Goal: Transaction & Acquisition: Purchase product/service

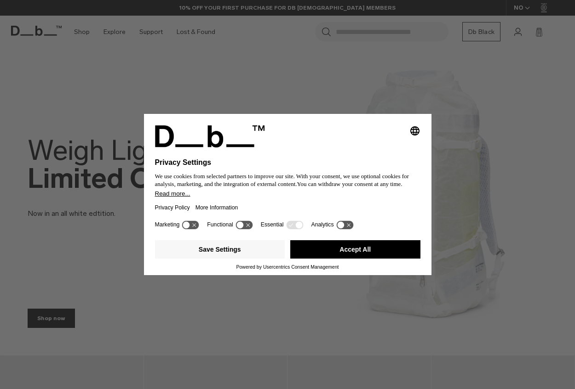
drag, startPoint x: 0, startPoint y: 0, endPoint x: 257, endPoint y: 197, distance: 323.6
click at [358, 245] on button "Accept All" at bounding box center [355, 249] width 130 height 18
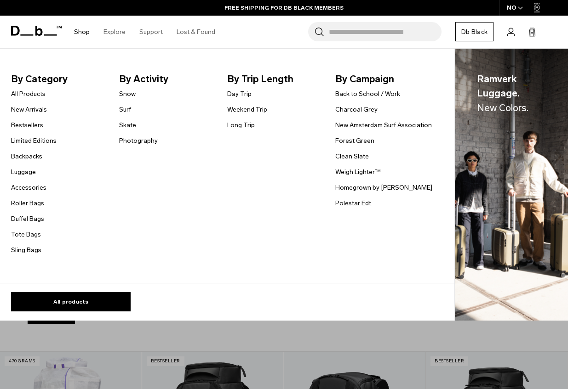
click at [32, 236] on link "Tote Bags" at bounding box center [26, 235] width 30 height 10
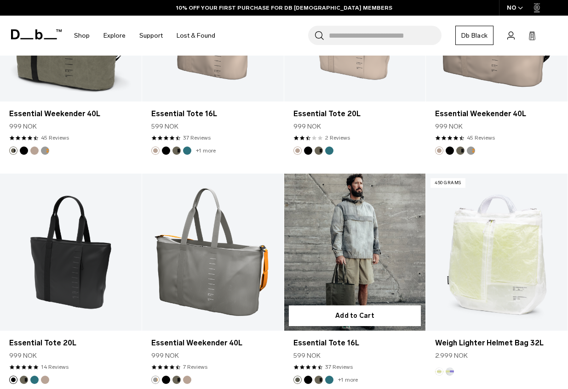
scroll to position [782, 0]
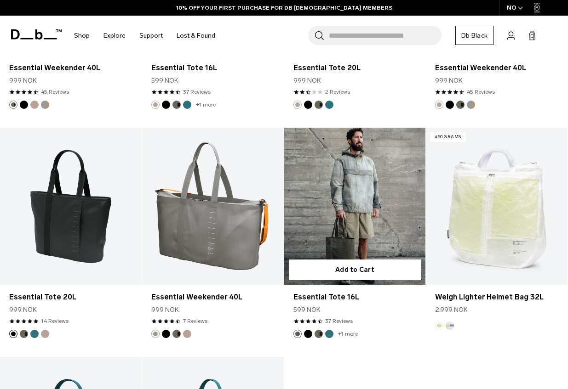
click at [350, 235] on link "Essential Tote 16L" at bounding box center [355, 206] width 142 height 157
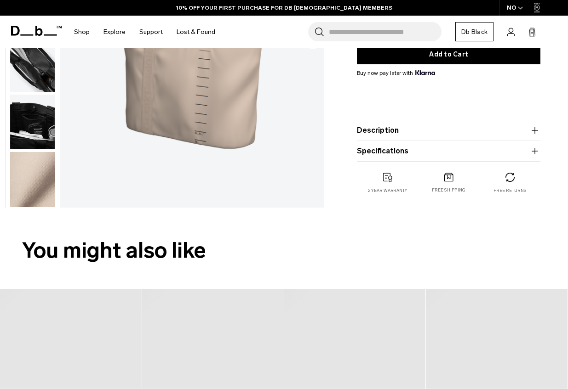
scroll to position [368, 0]
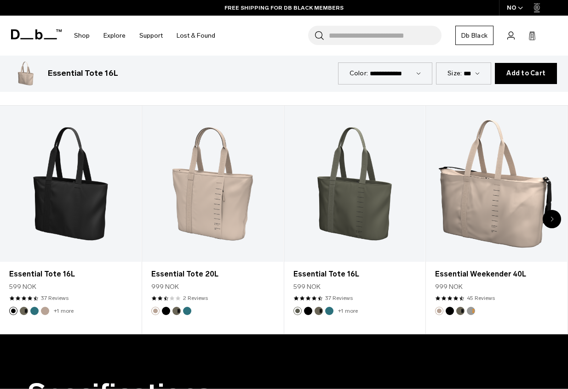
click at [556, 217] on div "Next slide" at bounding box center [552, 219] width 18 height 18
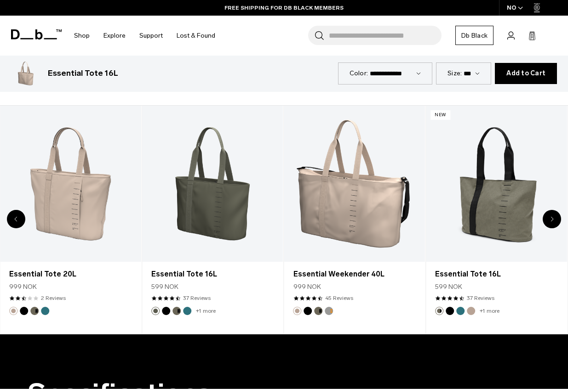
click at [556, 217] on div "Next slide" at bounding box center [552, 219] width 18 height 18
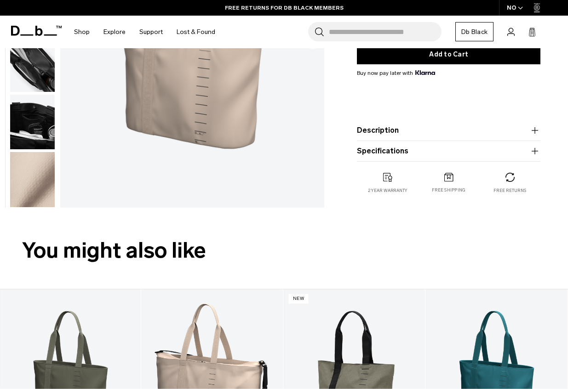
scroll to position [0, 0]
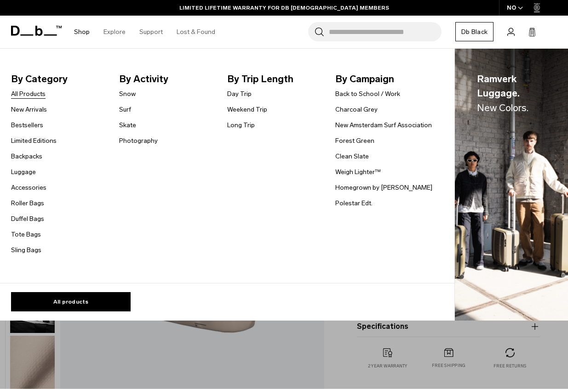
click at [30, 93] on link "All Products" at bounding box center [28, 94] width 34 height 10
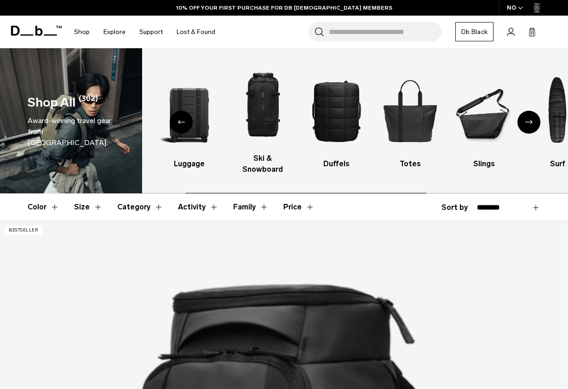
click at [528, 119] on div "Next slide" at bounding box center [528, 122] width 23 height 23
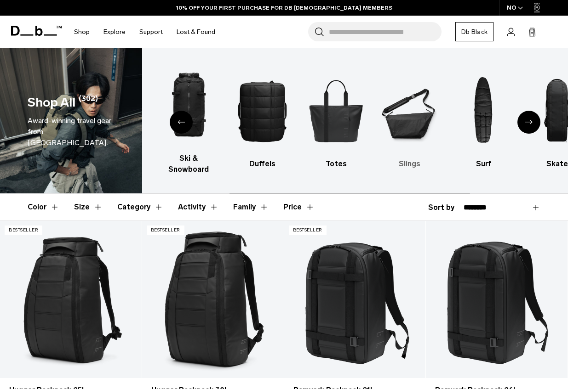
click at [418, 126] on img "6 / 10" at bounding box center [409, 111] width 57 height 86
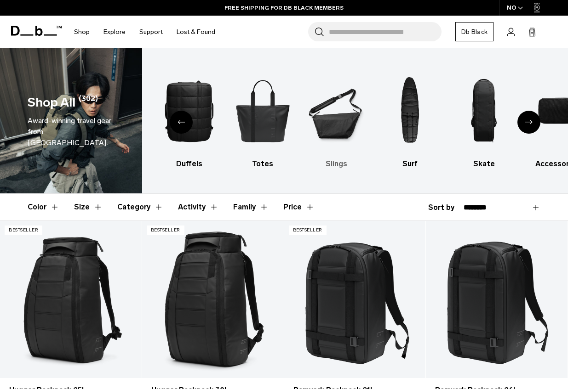
click at [337, 128] on img "6 / 10" at bounding box center [336, 111] width 57 height 86
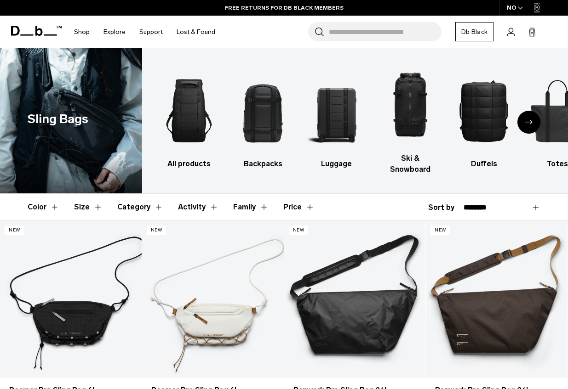
click at [526, 122] on icon "Next slide" at bounding box center [528, 122] width 7 height 4
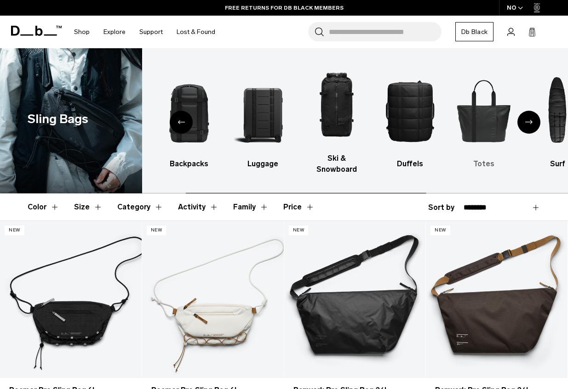
click at [462, 128] on img "6 / 10" at bounding box center [483, 111] width 57 height 86
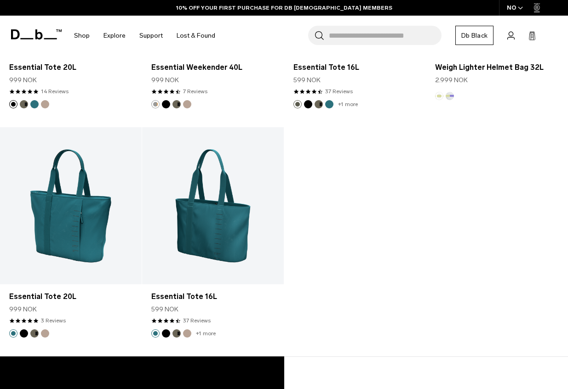
scroll to position [874, 0]
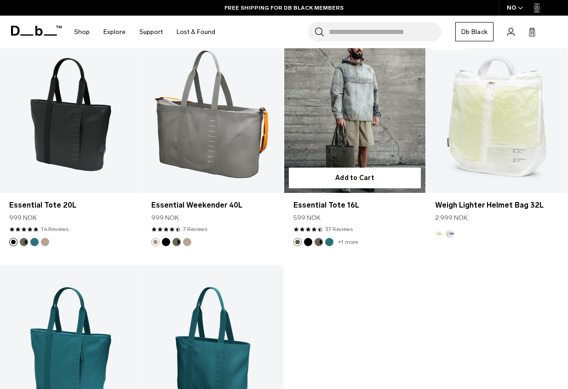
click at [349, 119] on link "Essential Tote 16L" at bounding box center [355, 114] width 142 height 157
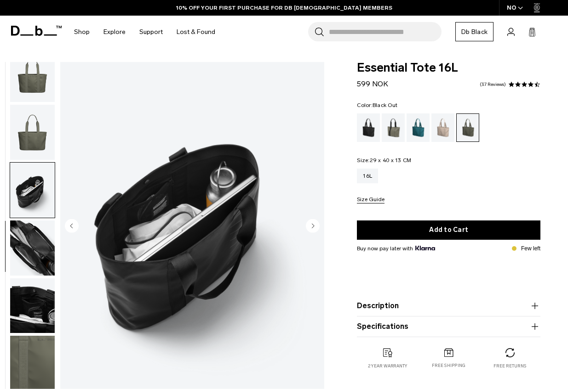
click at [393, 128] on div "Forest Green" at bounding box center [393, 128] width 23 height 29
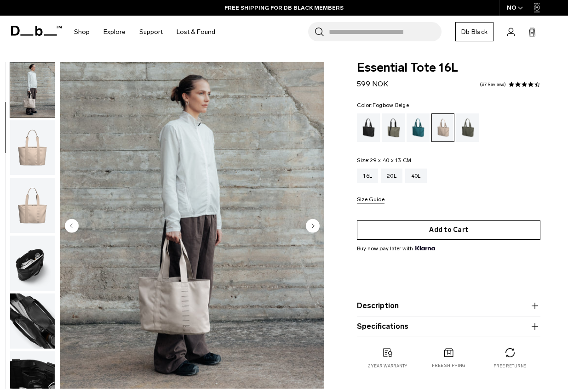
click at [413, 234] on button "Add to Cart" at bounding box center [448, 230] width 183 height 19
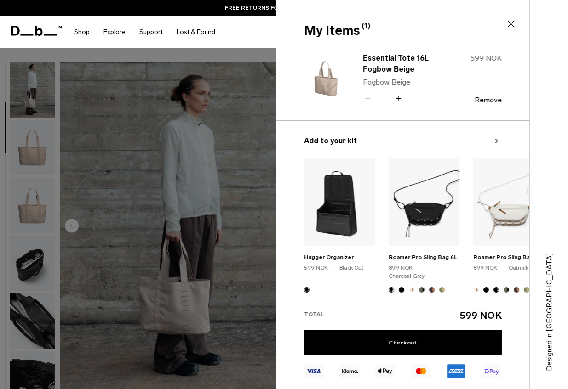
click at [231, 196] on div at bounding box center [284, 194] width 568 height 389
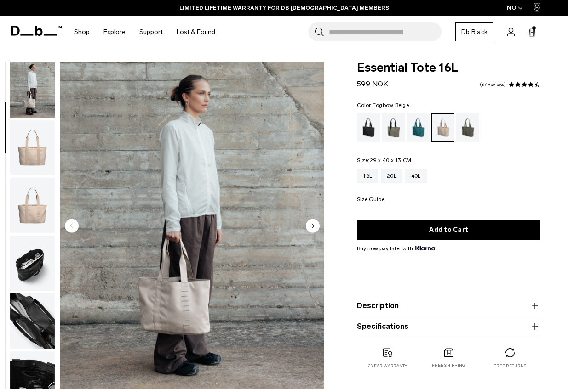
click at [417, 33] on input "Search for Bags, Luggage..." at bounding box center [385, 31] width 113 height 19
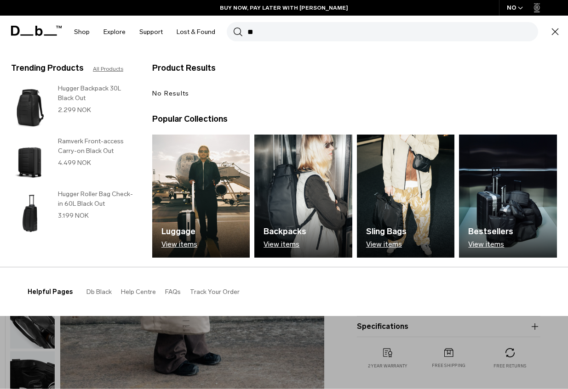
type input "*"
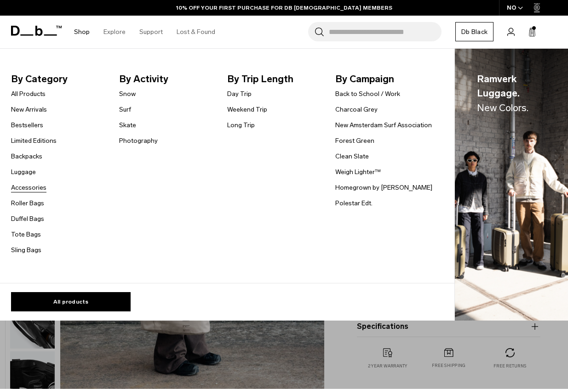
click at [27, 189] on link "Accessories" at bounding box center [28, 188] width 35 height 10
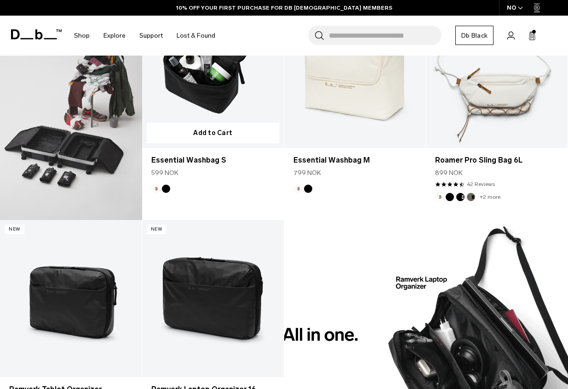
scroll to position [322, 0]
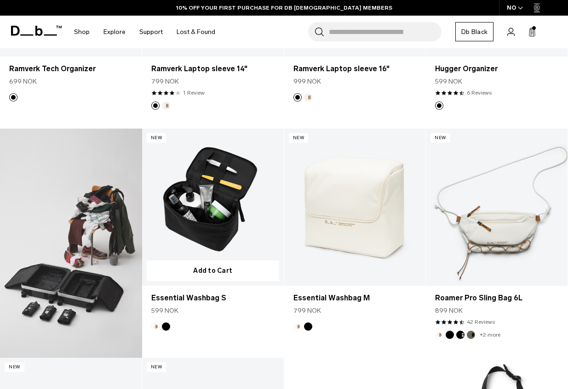
click at [211, 209] on link "Essential Washbag S" at bounding box center [213, 207] width 142 height 157
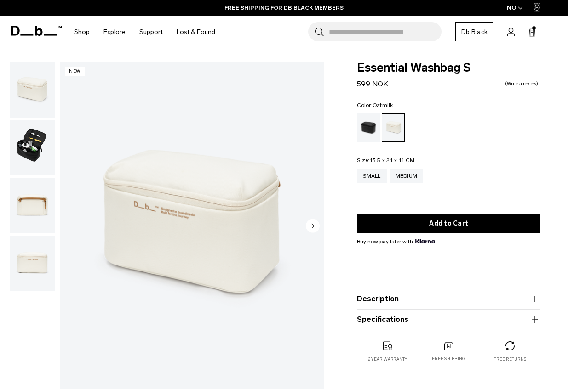
click at [26, 222] on img "button" at bounding box center [32, 205] width 45 height 55
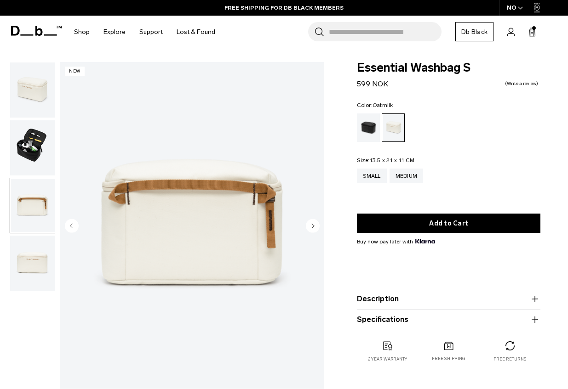
click at [45, 140] on img "button" at bounding box center [32, 147] width 45 height 55
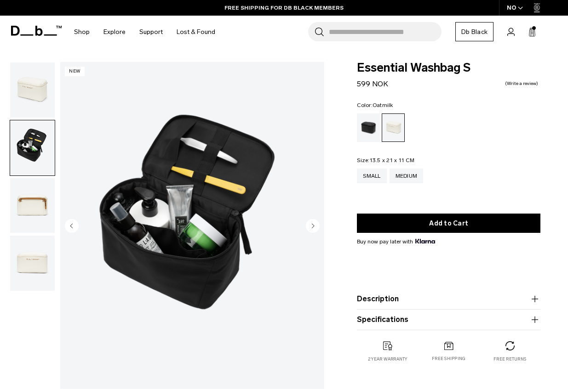
click at [46, 75] on img "button" at bounding box center [32, 90] width 45 height 55
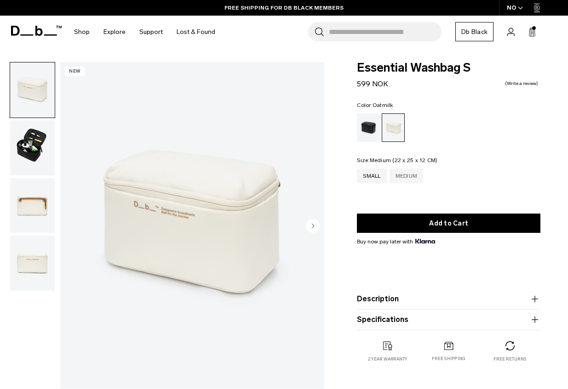
click at [404, 178] on div "Medium" at bounding box center [406, 176] width 34 height 15
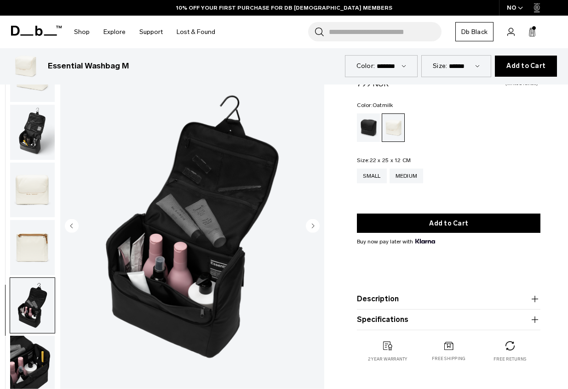
scroll to position [414, 0]
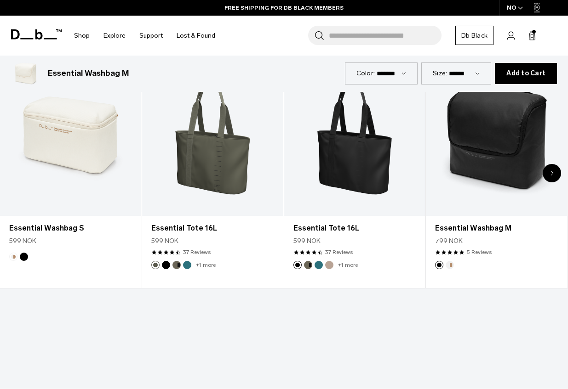
click at [554, 171] on div "Next slide" at bounding box center [552, 173] width 18 height 18
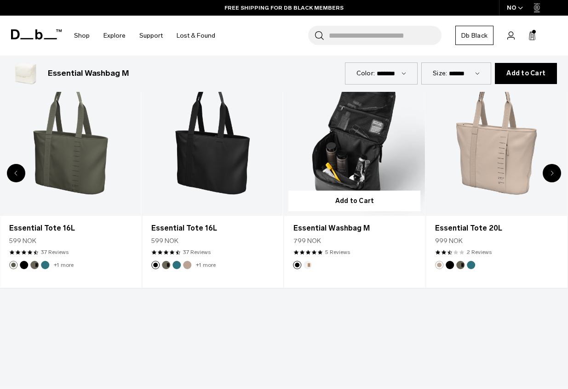
click at [358, 130] on link "Essential Washbag M" at bounding box center [354, 138] width 141 height 157
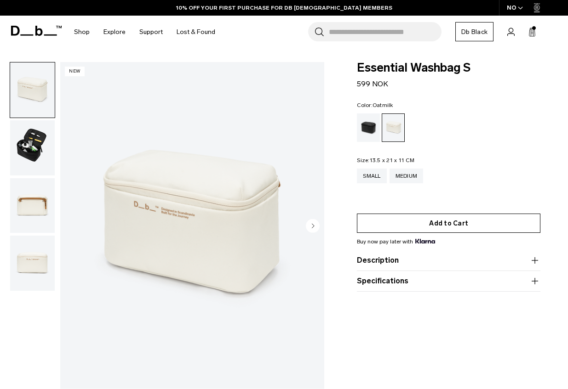
click at [446, 223] on button "Add to Cart" at bounding box center [448, 223] width 183 height 19
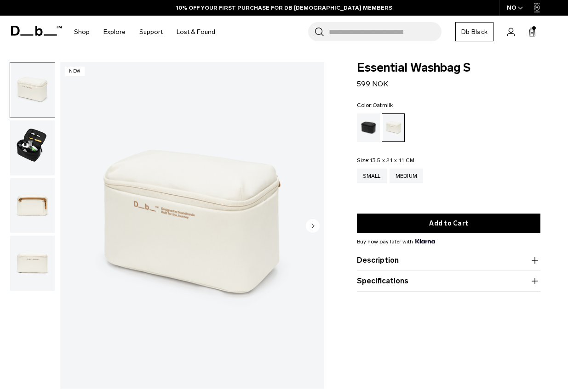
click at [531, 30] on icon at bounding box center [531, 32] width 7 height 9
click at [531, 33] on icon at bounding box center [531, 32] width 7 height 9
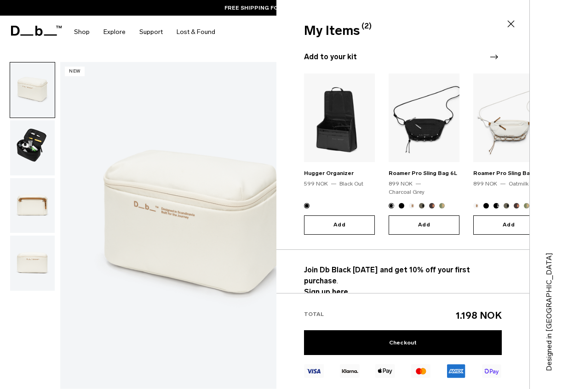
scroll to position [46, 0]
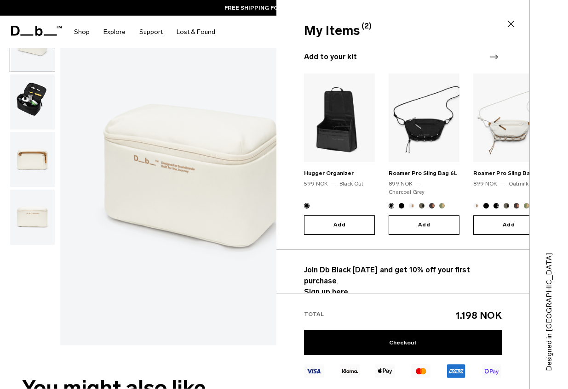
click at [438, 143] on img "2 / 20" at bounding box center [423, 118] width 71 height 89
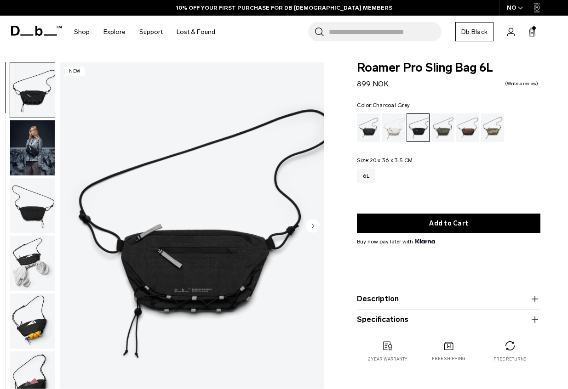
click at [534, 29] on span at bounding box center [534, 28] width 4 height 4
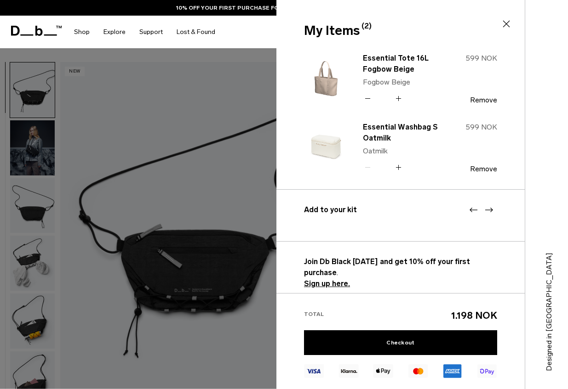
scroll to position [230, 0]
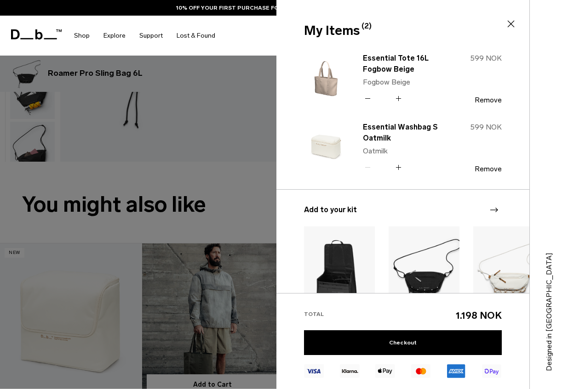
click at [219, 251] on div at bounding box center [284, 194] width 568 height 389
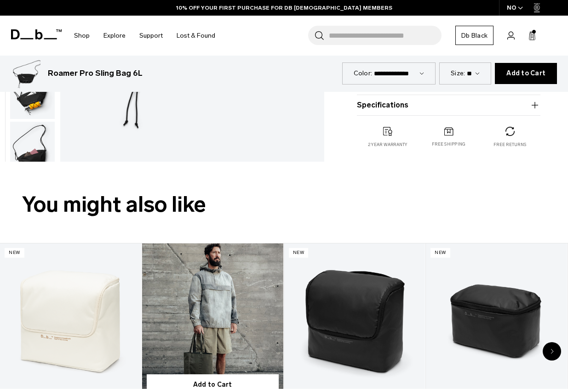
scroll to position [414, 0]
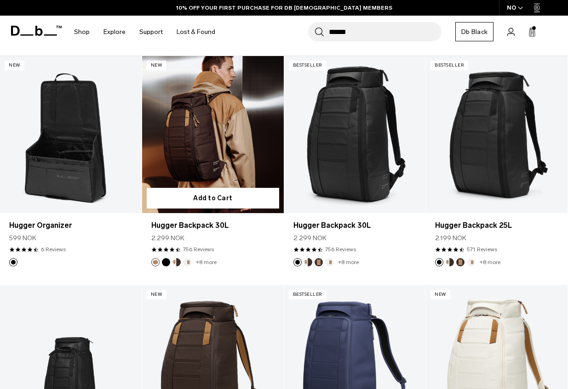
click at [241, 148] on link "Hugger Backpack 30L" at bounding box center [213, 134] width 142 height 157
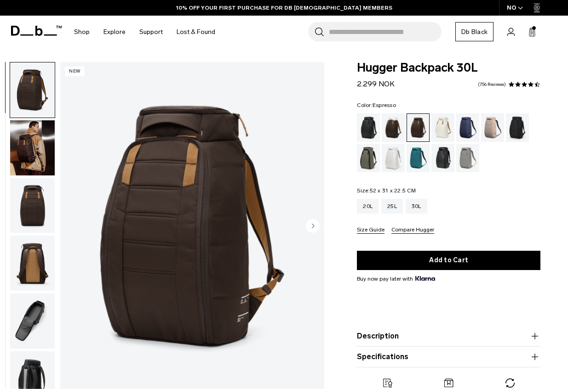
click at [25, 127] on img "button" at bounding box center [32, 147] width 45 height 55
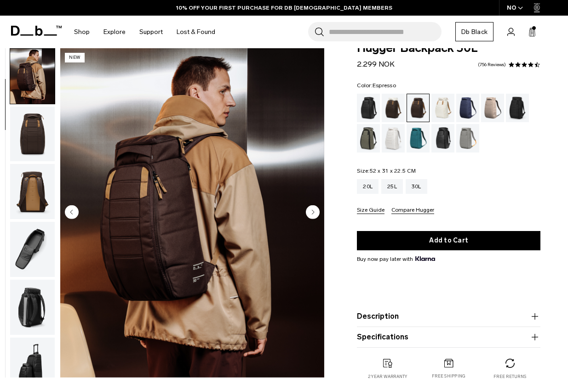
click at [29, 194] on img "button" at bounding box center [32, 191] width 45 height 55
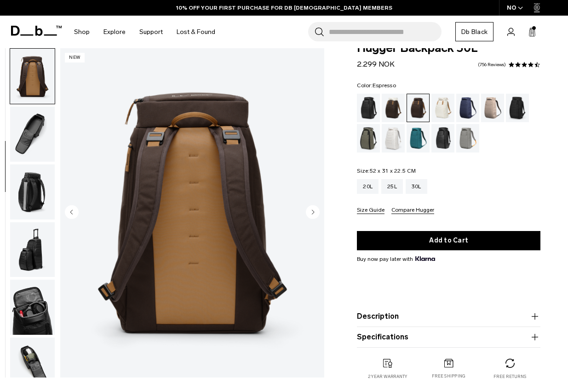
click at [32, 314] on img "button" at bounding box center [32, 307] width 45 height 55
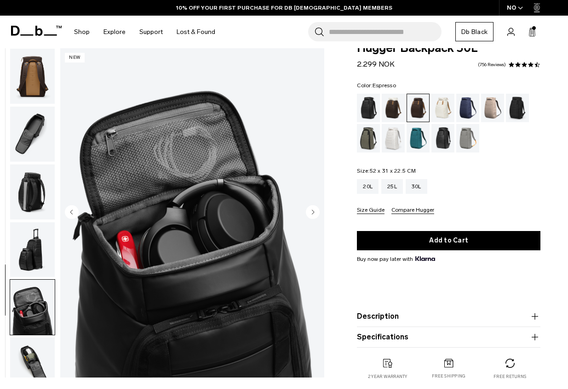
scroll to position [247, 0]
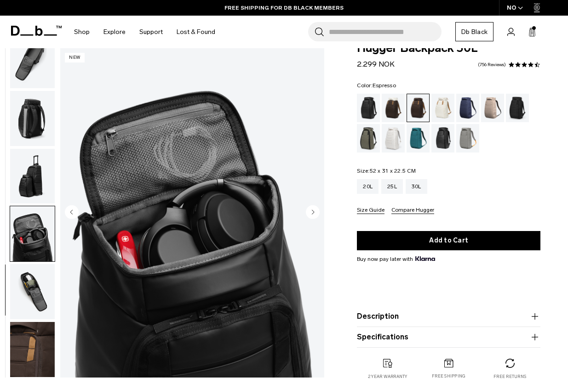
click at [534, 29] on span at bounding box center [534, 28] width 4 height 4
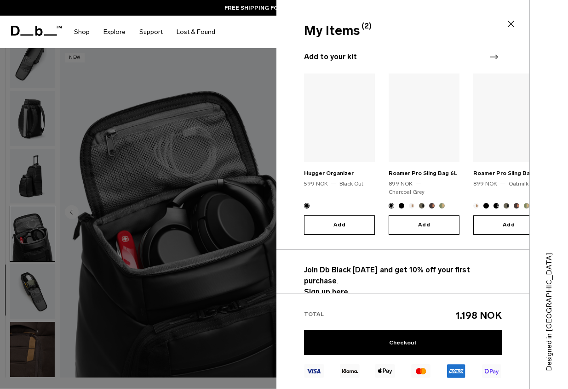
scroll to position [0, 0]
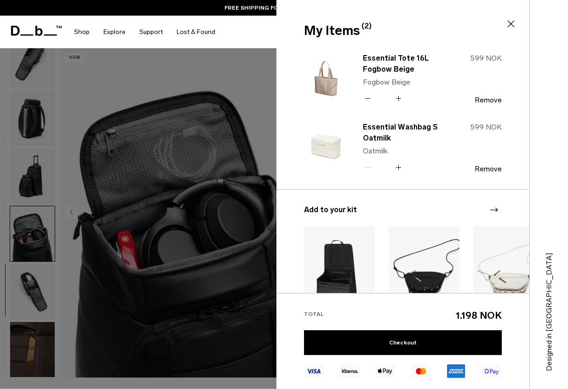
click at [196, 166] on div at bounding box center [284, 194] width 568 height 389
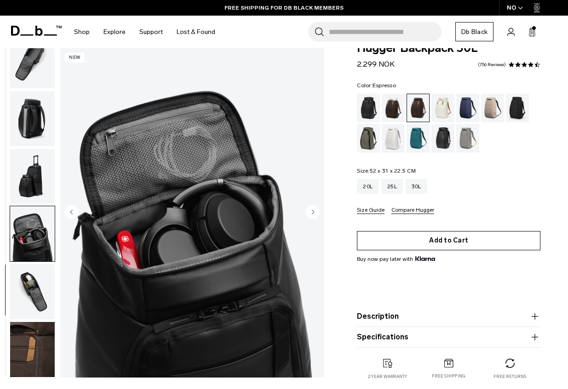
click at [431, 240] on button "Add to Cart" at bounding box center [448, 240] width 183 height 19
